Goal: Navigation & Orientation: Find specific page/section

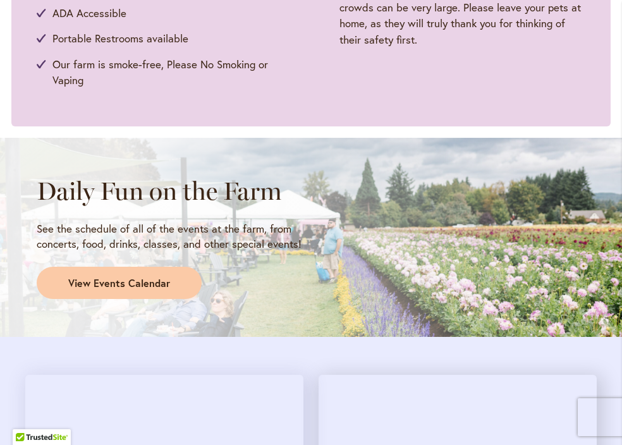
scroll to position [835, 1]
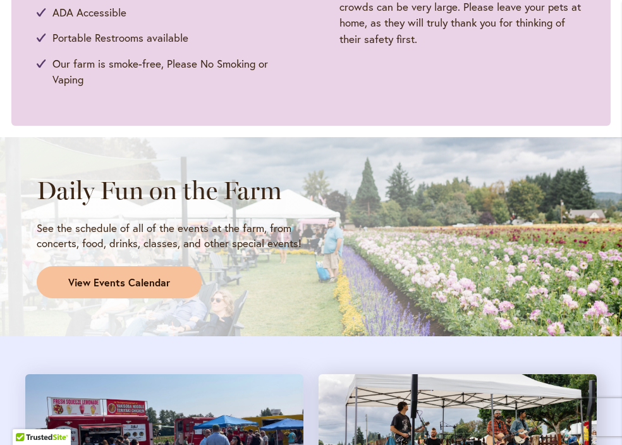
click at [99, 276] on span "View Events Calendar" at bounding box center [119, 283] width 102 height 15
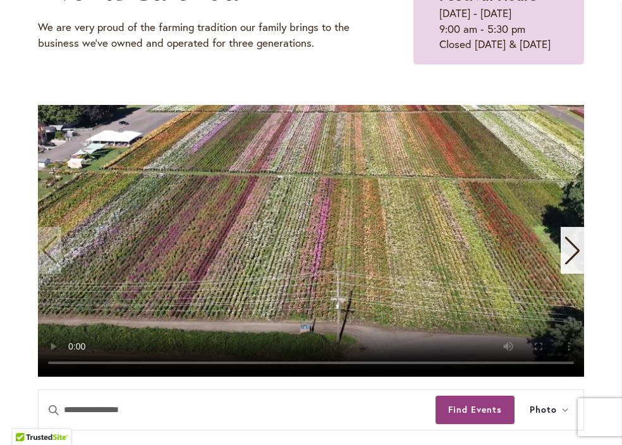
scroll to position [54, 0]
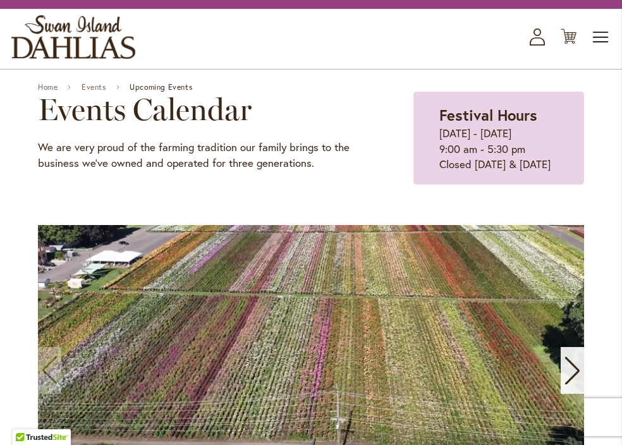
click at [602, 35] on span "Toggle Nav" at bounding box center [600, 37] width 19 height 25
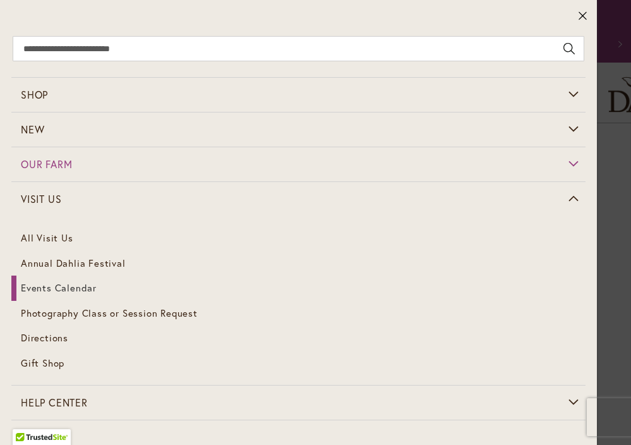
scroll to position [0, 0]
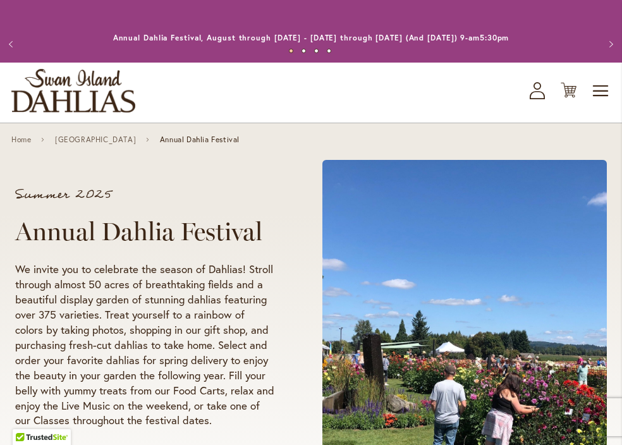
scroll to position [0, 1]
click at [602, 83] on span "Toggle Nav" at bounding box center [600, 90] width 19 height 25
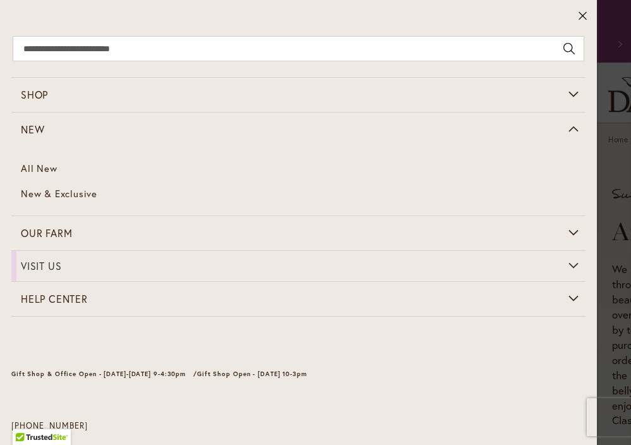
scroll to position [0, 0]
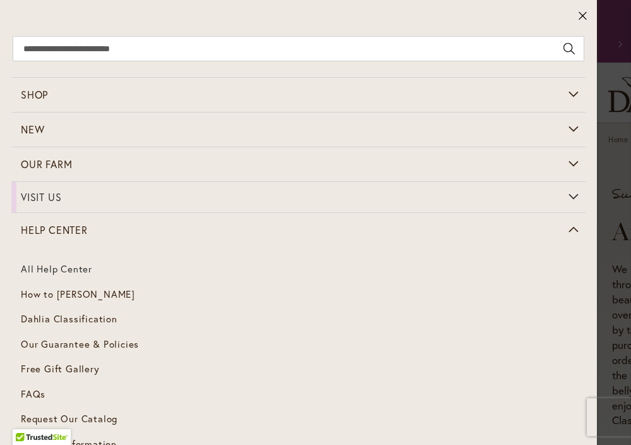
click at [74, 269] on link "All Help Center" at bounding box center [298, 269] width 574 height 25
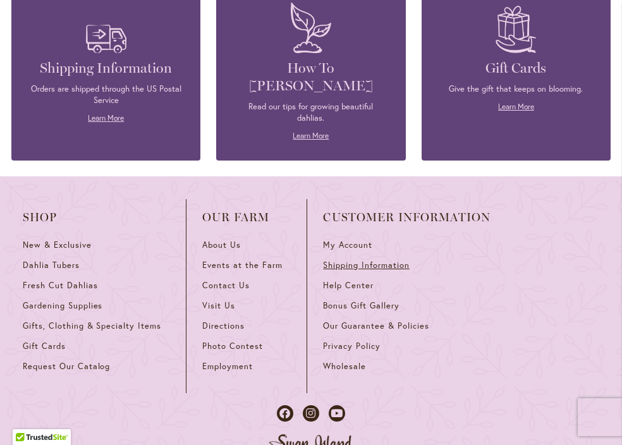
scroll to position [2070, 2]
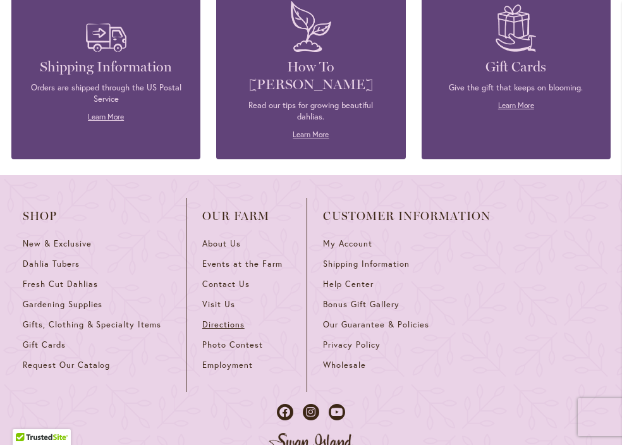
click at [218, 319] on span "Directions" at bounding box center [223, 324] width 42 height 11
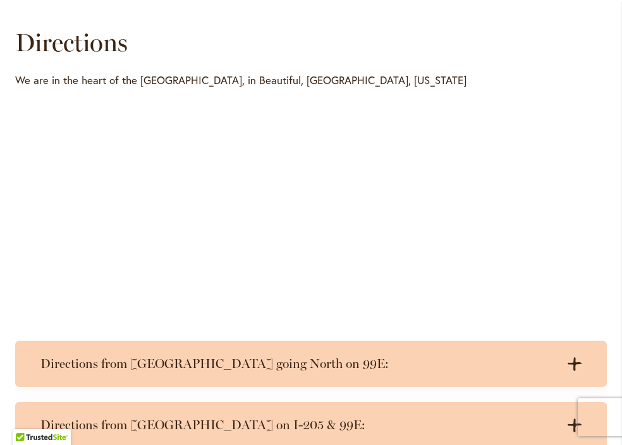
scroll to position [586, 2]
